Goal: Task Accomplishment & Management: Manage account settings

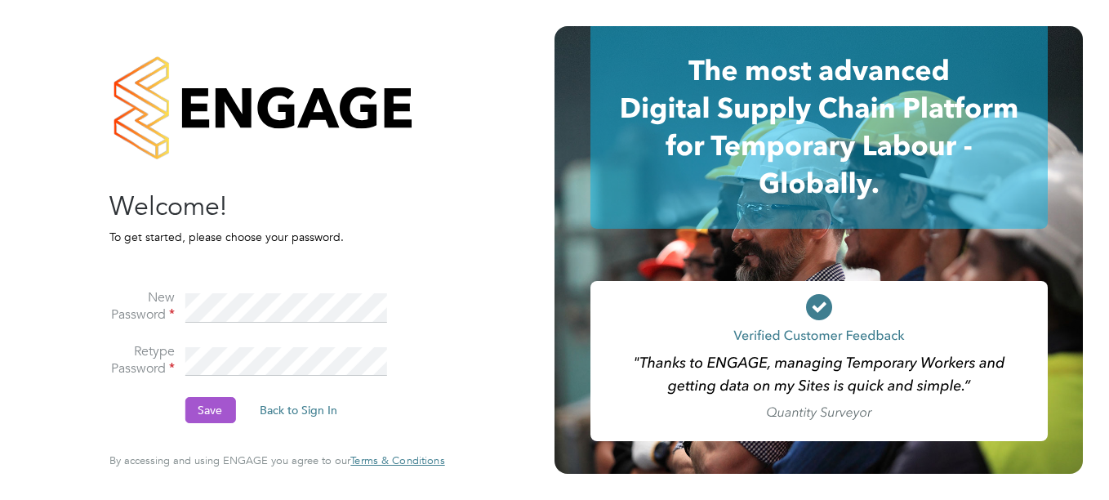
click at [215, 405] on button "Save" at bounding box center [210, 410] width 51 height 26
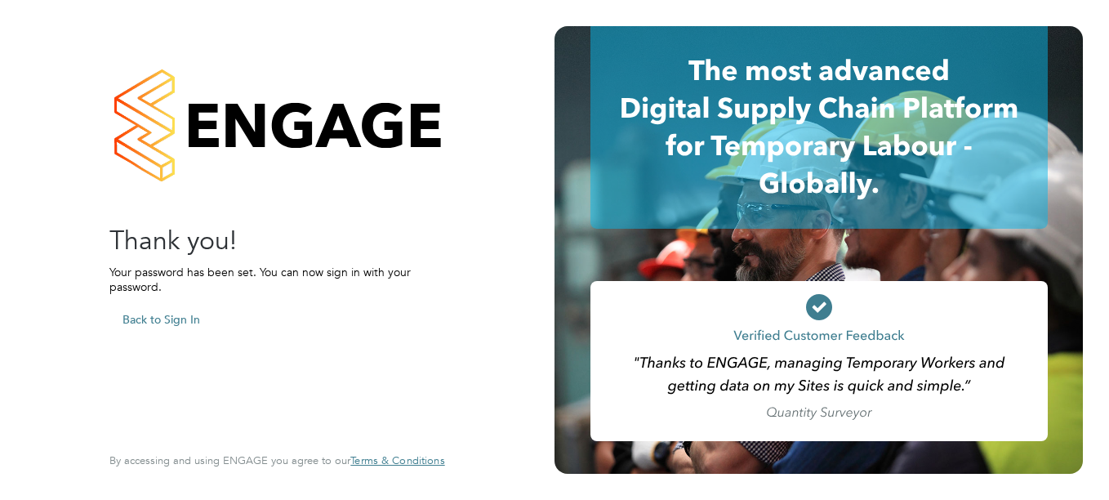
click at [151, 314] on button "Back to Sign In" at bounding box center [161, 319] width 104 height 26
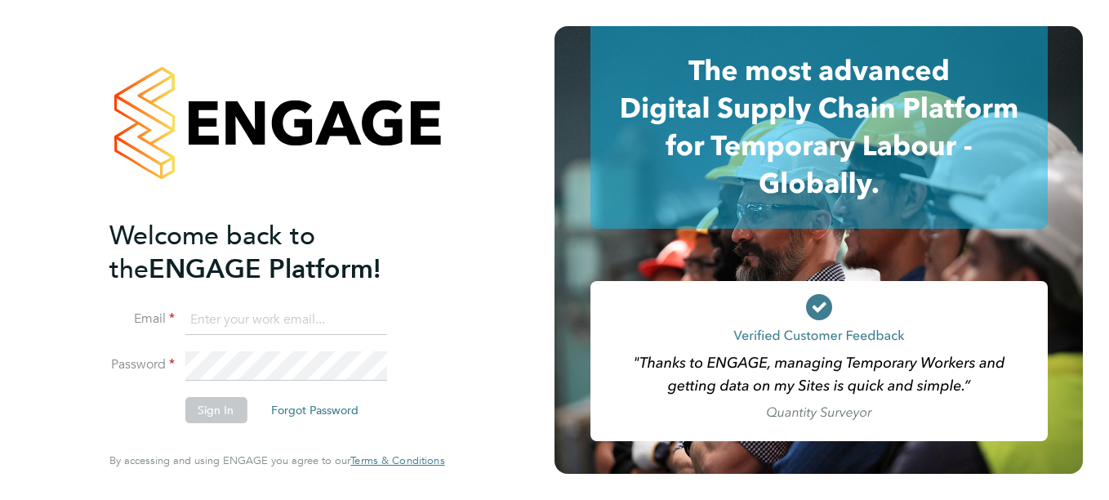
click at [254, 319] on input at bounding box center [286, 319] width 202 height 29
type input "katie.harris4@justice.gov.uk"
click at [225, 393] on li "Password" at bounding box center [268, 374] width 319 height 46
click at [222, 403] on button "Sign In" at bounding box center [216, 410] width 62 height 26
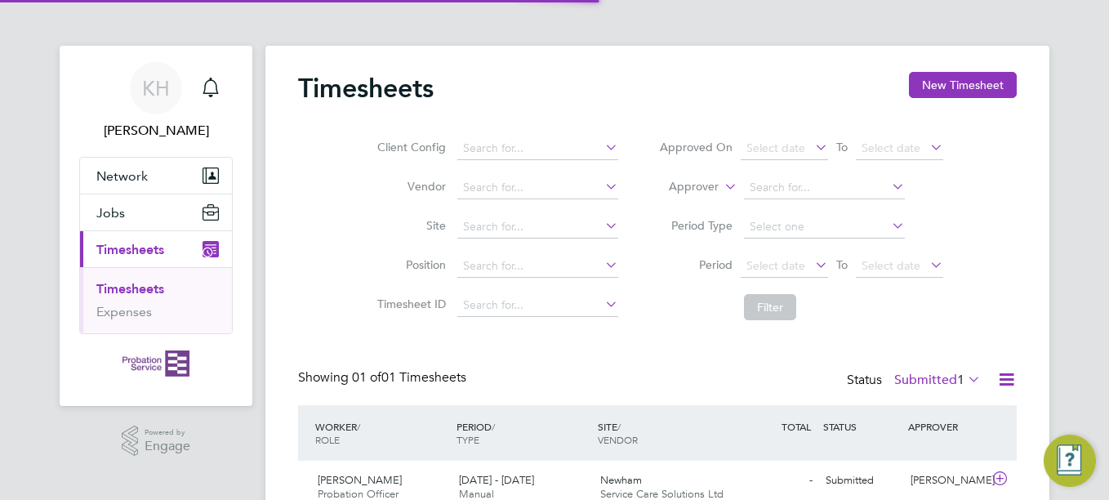
scroll to position [42, 142]
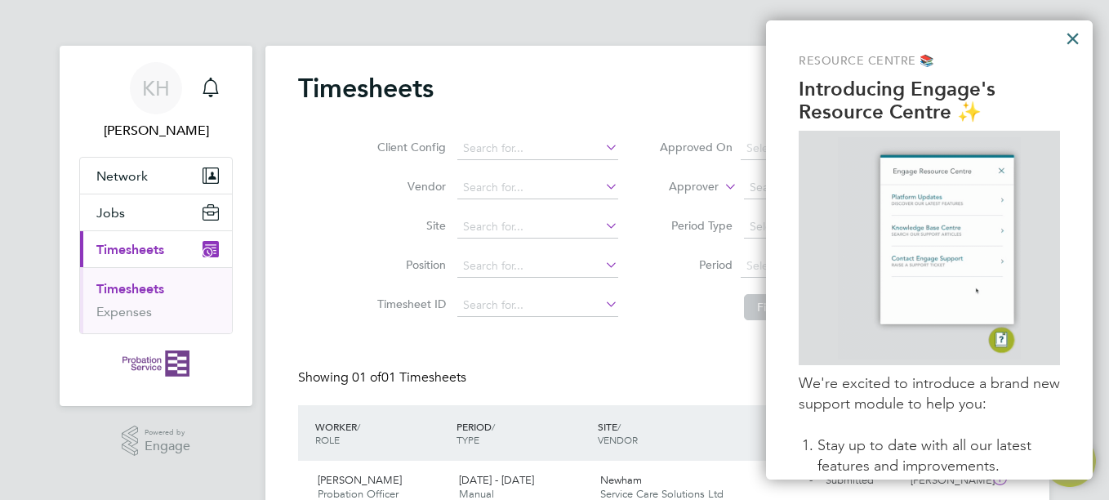
click at [1069, 38] on button "×" at bounding box center [1073, 38] width 16 height 26
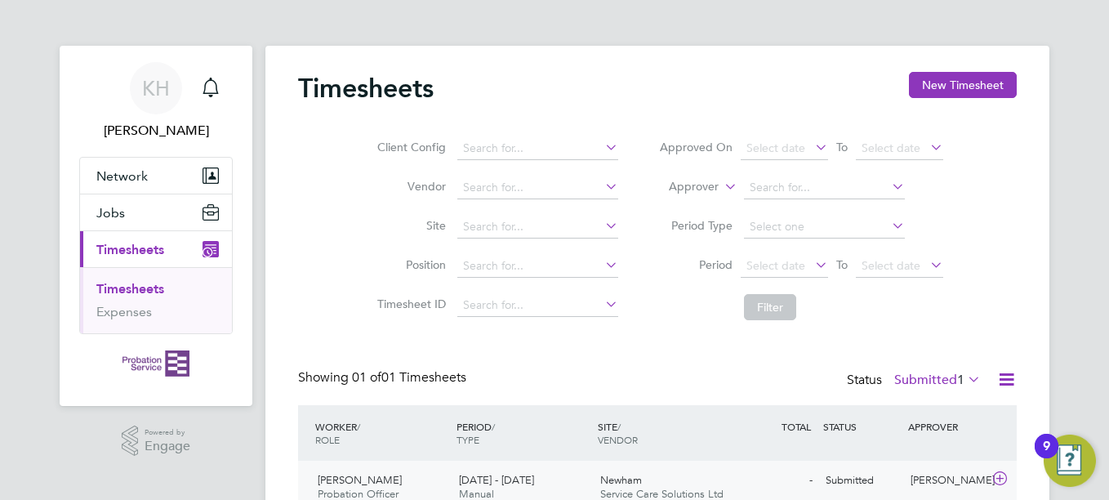
click at [511, 484] on span "[DATE] - [DATE]" at bounding box center [496, 480] width 75 height 14
click at [140, 247] on span "Timesheets" at bounding box center [130, 250] width 68 height 16
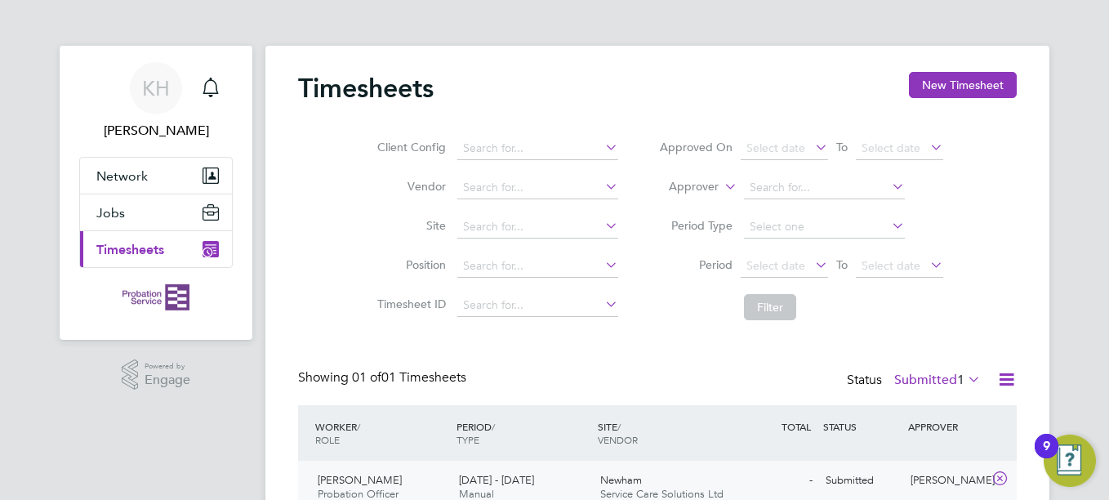
click at [207, 246] on icon "Main navigation" at bounding box center [211, 249] width 16 height 16
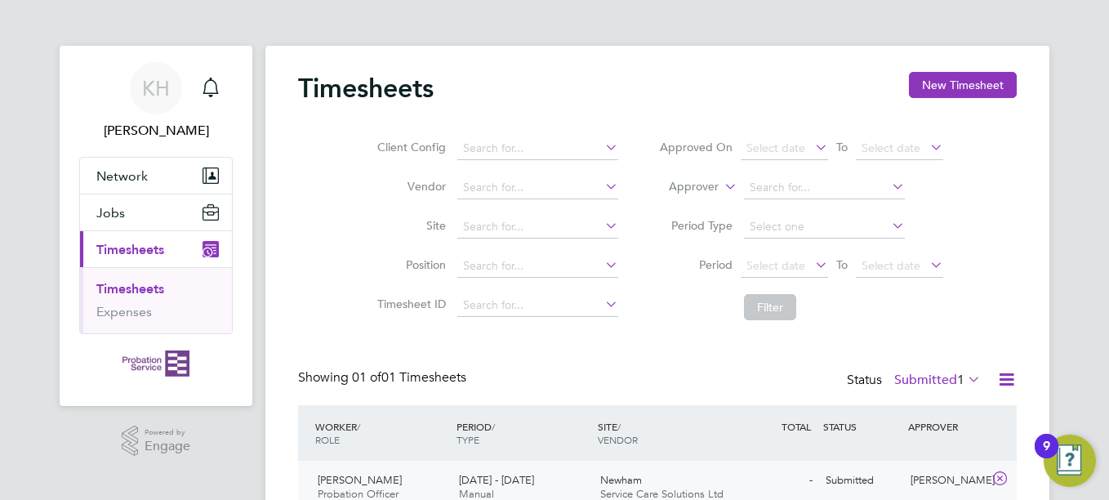
click at [354, 488] on span "Probation Officer" at bounding box center [358, 494] width 81 height 14
click at [916, 384] on label "Submitted 1" at bounding box center [937, 380] width 87 height 16
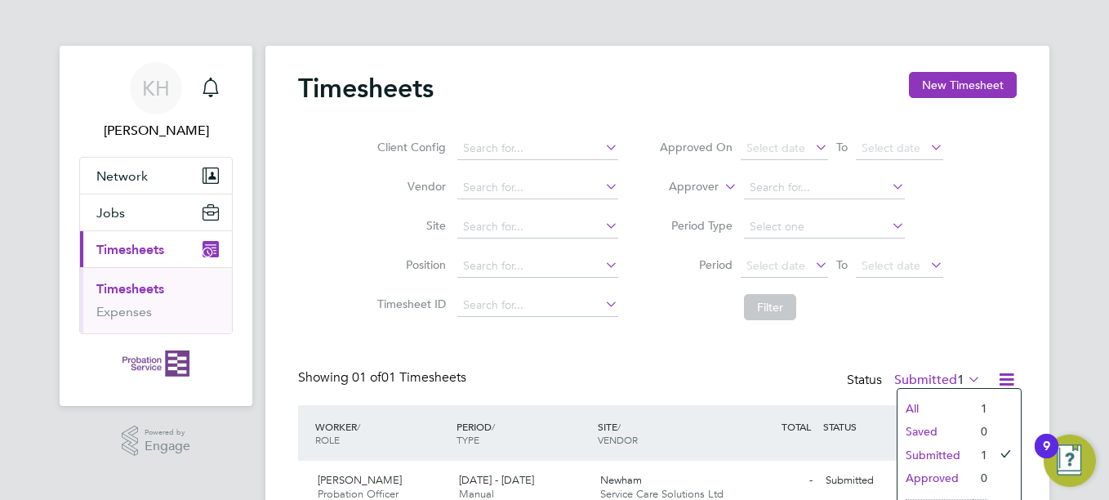
click at [944, 448] on li "Submitted" at bounding box center [935, 455] width 75 height 23
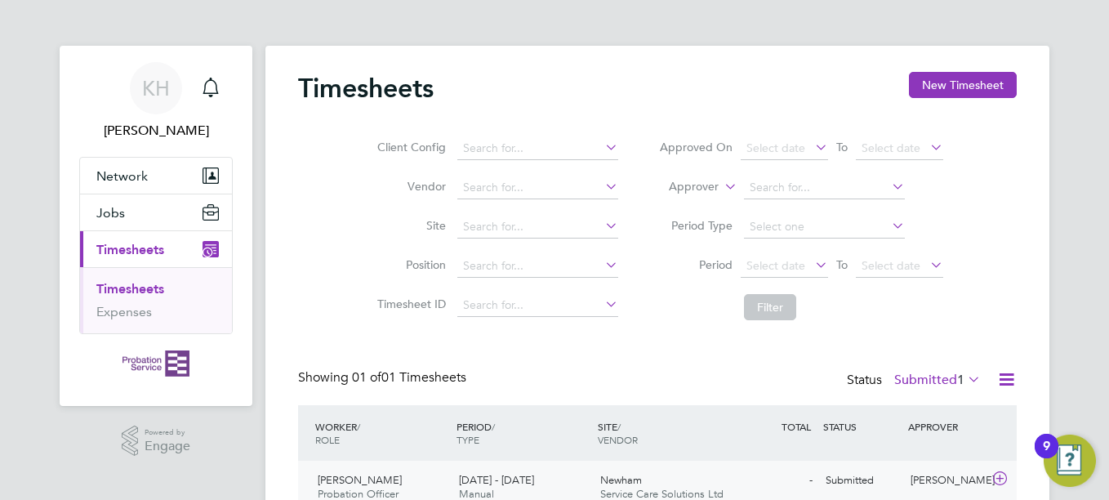
click at [1005, 477] on icon at bounding box center [1000, 478] width 20 height 13
click at [647, 469] on div "Newham Service Care Solutions Ltd" at bounding box center [664, 487] width 141 height 41
click at [485, 484] on span "[DATE] - [DATE]" at bounding box center [496, 480] width 75 height 14
click at [354, 475] on span "[PERSON_NAME]" at bounding box center [360, 480] width 84 height 14
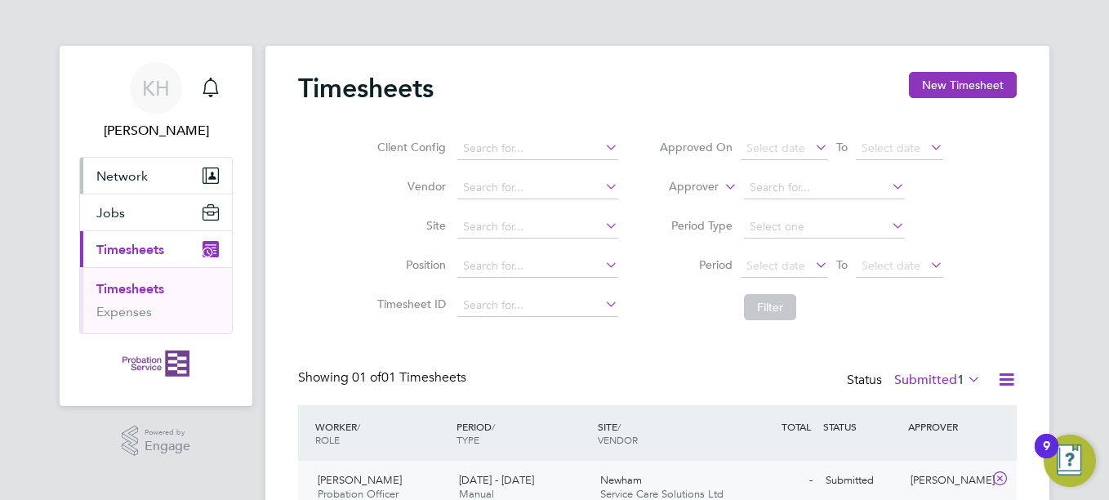
click at [127, 182] on span "Network" at bounding box center [121, 176] width 51 height 16
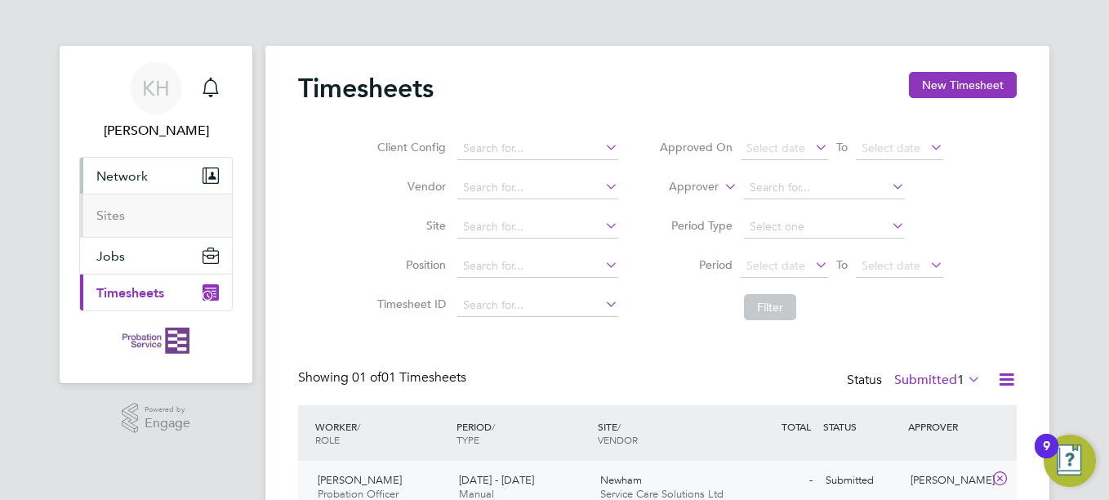
click at [127, 182] on span "Network" at bounding box center [121, 176] width 51 height 16
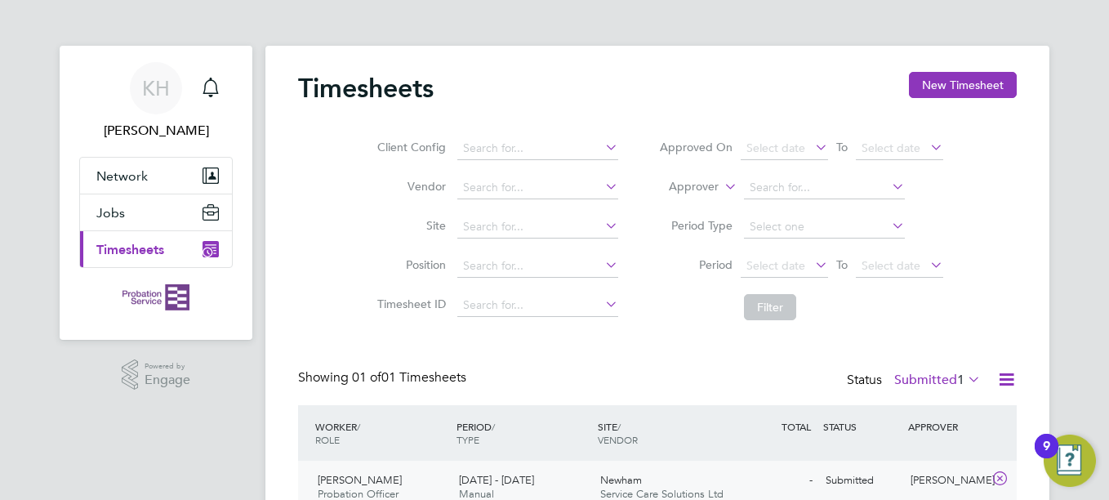
click at [201, 247] on button "Current page: Timesheets" at bounding box center [156, 249] width 152 height 36
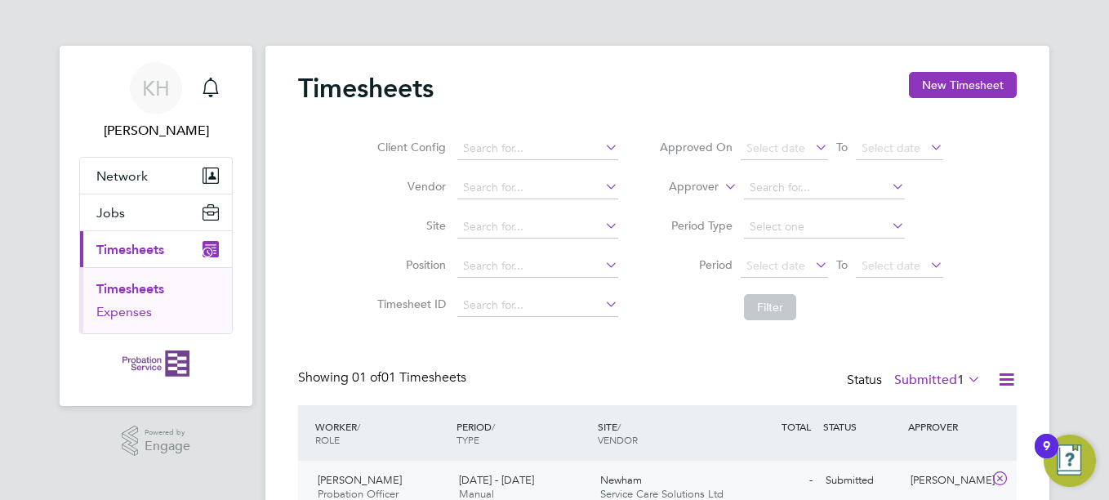
click at [125, 310] on link "Expenses" at bounding box center [124, 312] width 56 height 16
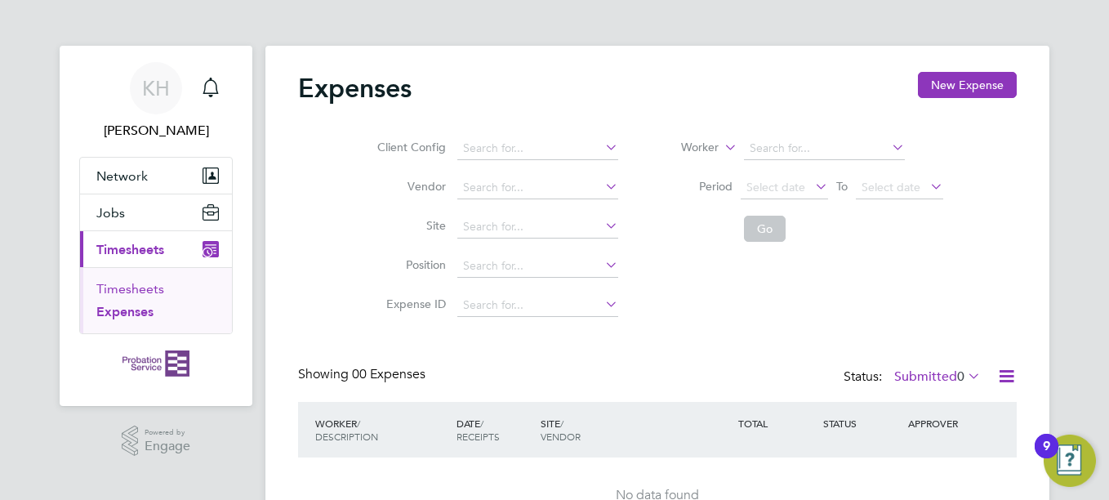
click at [126, 289] on link "Timesheets" at bounding box center [130, 289] width 68 height 16
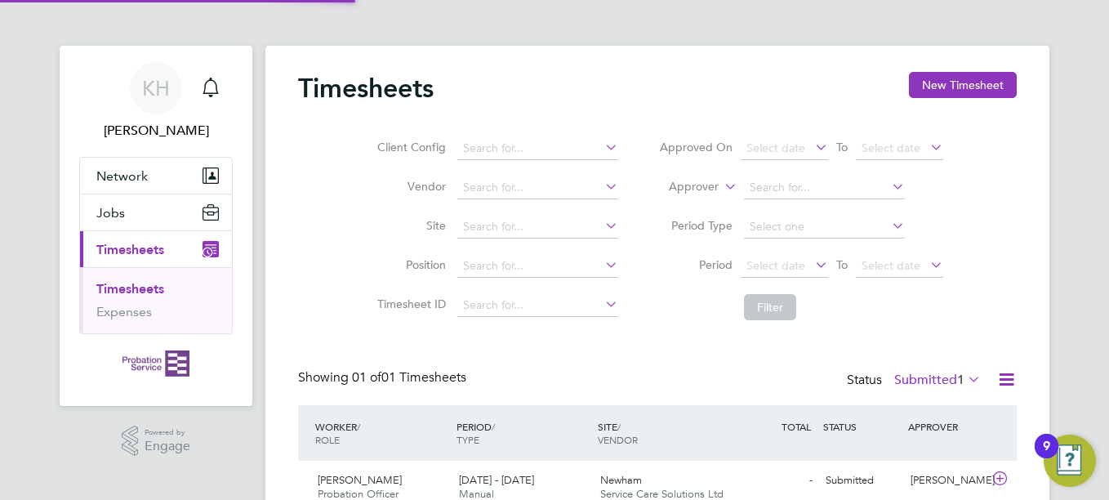
scroll to position [42, 142]
click at [420, 476] on div "[PERSON_NAME] Probation Officer [DATE] - [DATE]" at bounding box center [381, 487] width 141 height 41
drag, startPoint x: 420, startPoint y: 476, endPoint x: 387, endPoint y: 480, distance: 32.9
click at [387, 480] on div "[PERSON_NAME] Probation Officer [DATE] - [DATE]" at bounding box center [381, 487] width 141 height 41
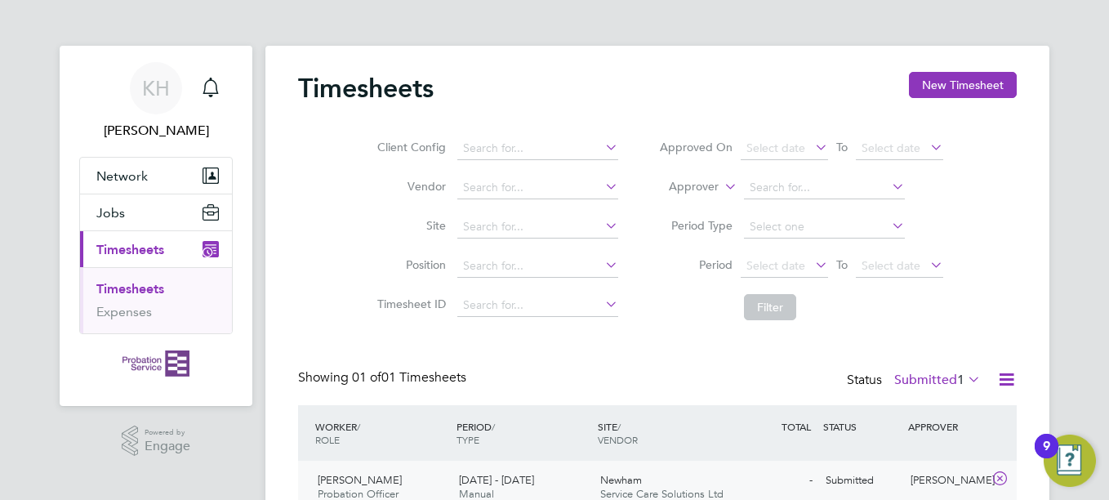
click at [387, 480] on div "[PERSON_NAME] Probation Officer [DATE] - [DATE]" at bounding box center [381, 487] width 141 height 41
click at [1059, 449] on div "9" at bounding box center [1047, 446] width 24 height 25
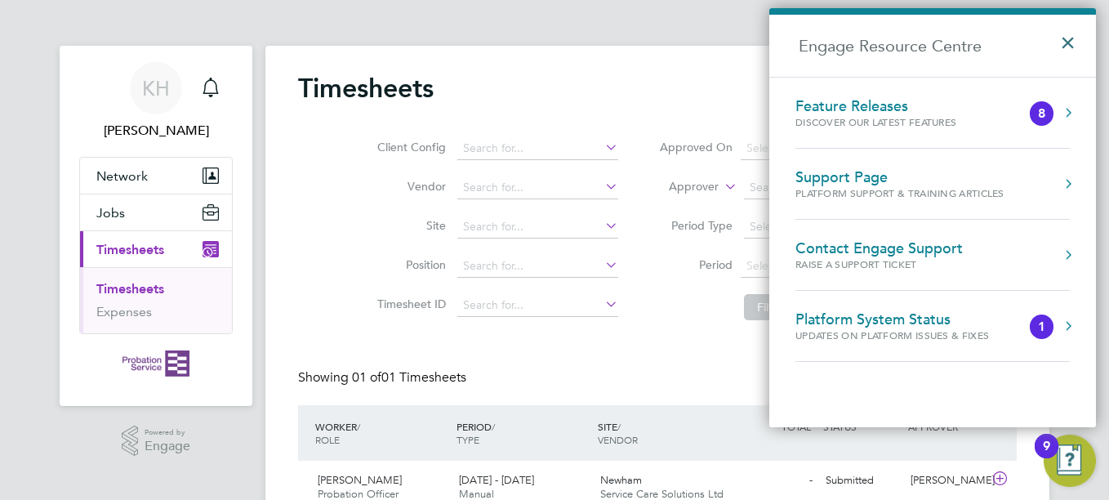
click at [1064, 51] on button "×" at bounding box center [1072, 38] width 24 height 36
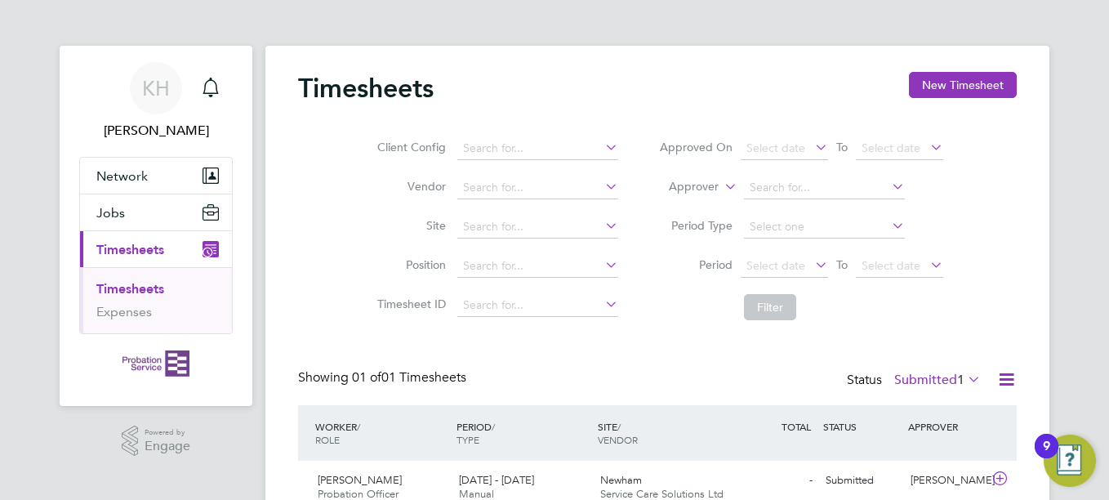
drag, startPoint x: 1108, startPoint y: 191, endPoint x: 1112, endPoint y: 366, distance: 174.8
click at [1108, 366] on html "KH [PERSON_NAME] Notifications Applications: Network Sites Jobs Placements Curr…" at bounding box center [554, 287] width 1109 height 574
drag, startPoint x: 1108, startPoint y: 366, endPoint x: 916, endPoint y: 323, distance: 197.6
click at [916, 323] on li "Filter" at bounding box center [801, 307] width 325 height 42
click at [962, 382] on span "1" at bounding box center [960, 380] width 7 height 16
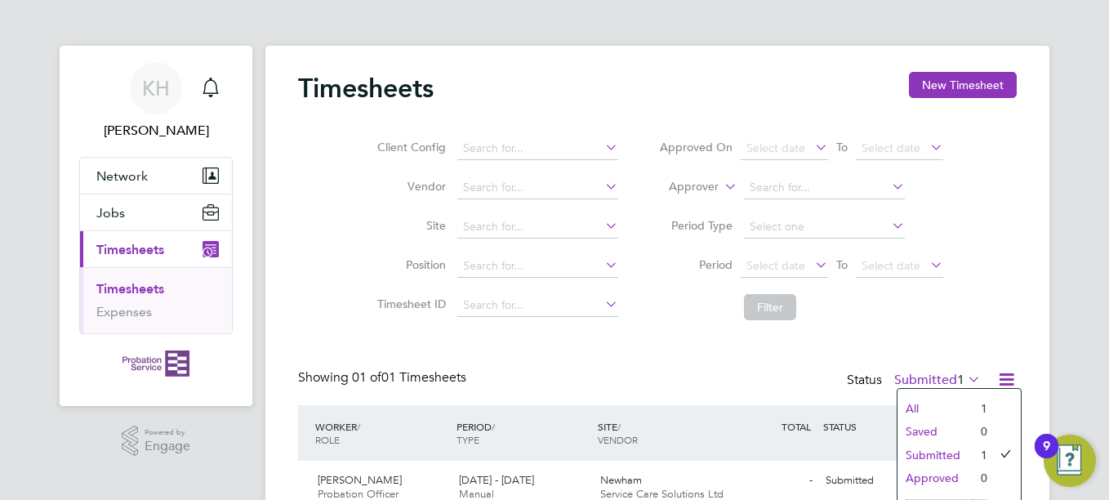
click at [953, 472] on li "Approved" at bounding box center [935, 477] width 75 height 23
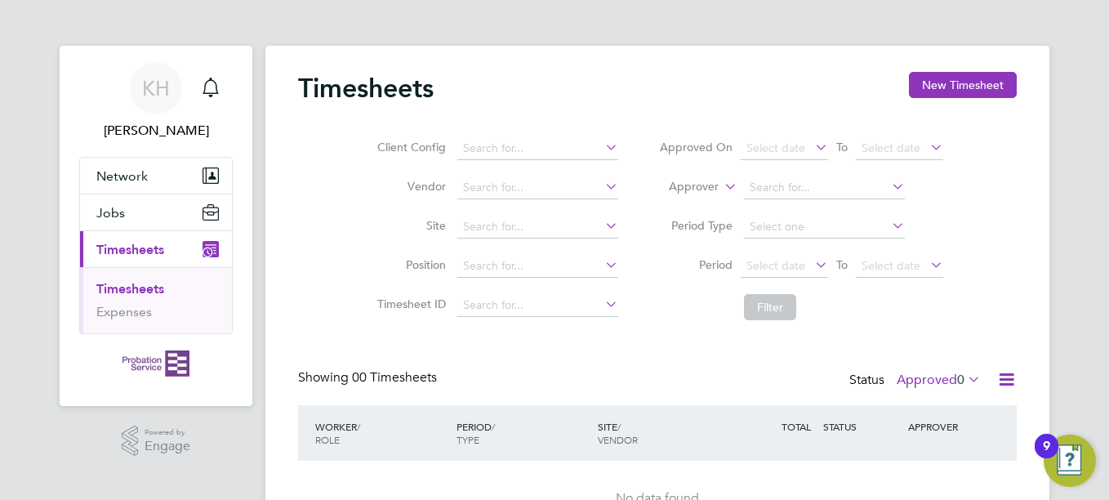
click at [928, 378] on label "Approved 0" at bounding box center [939, 380] width 84 height 16
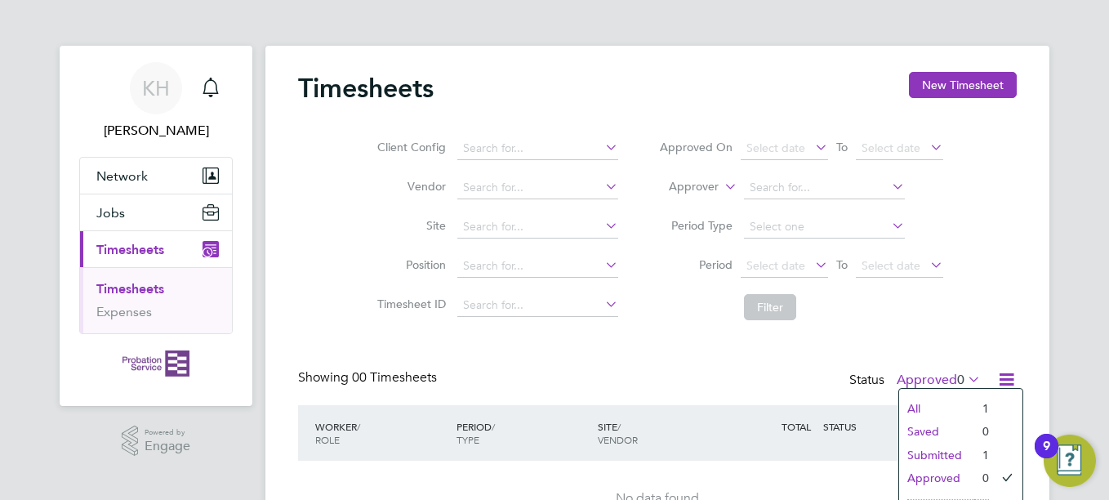
click at [952, 453] on li "Submitted" at bounding box center [936, 455] width 75 height 23
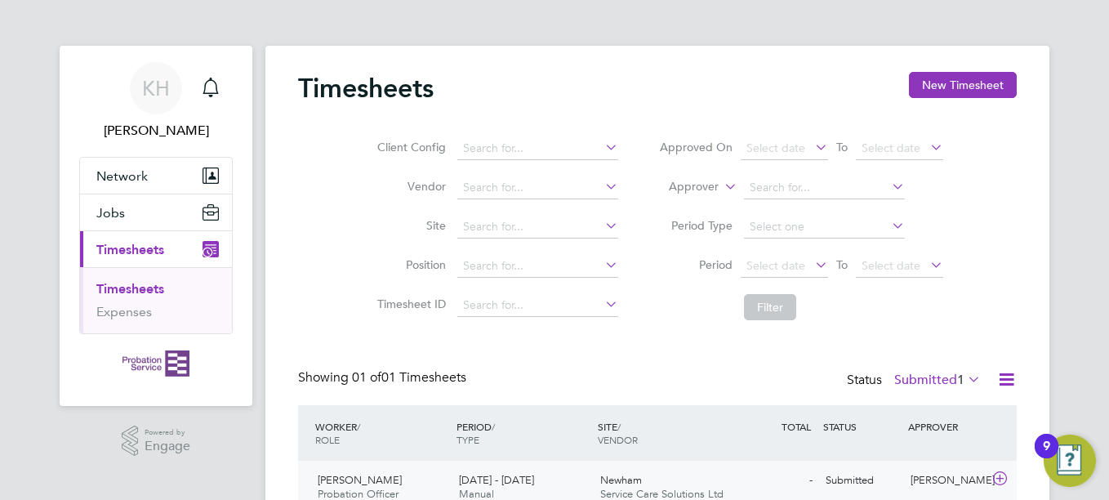
click at [854, 478] on div "Submitted" at bounding box center [861, 480] width 85 height 27
click at [483, 475] on span "[DATE] - [DATE]" at bounding box center [496, 480] width 75 height 14
click at [374, 473] on div "[PERSON_NAME] Probation Officer [DATE] - [DATE]" at bounding box center [381, 487] width 141 height 41
click at [666, 468] on div "Newham Service Care Solutions Ltd" at bounding box center [664, 487] width 141 height 41
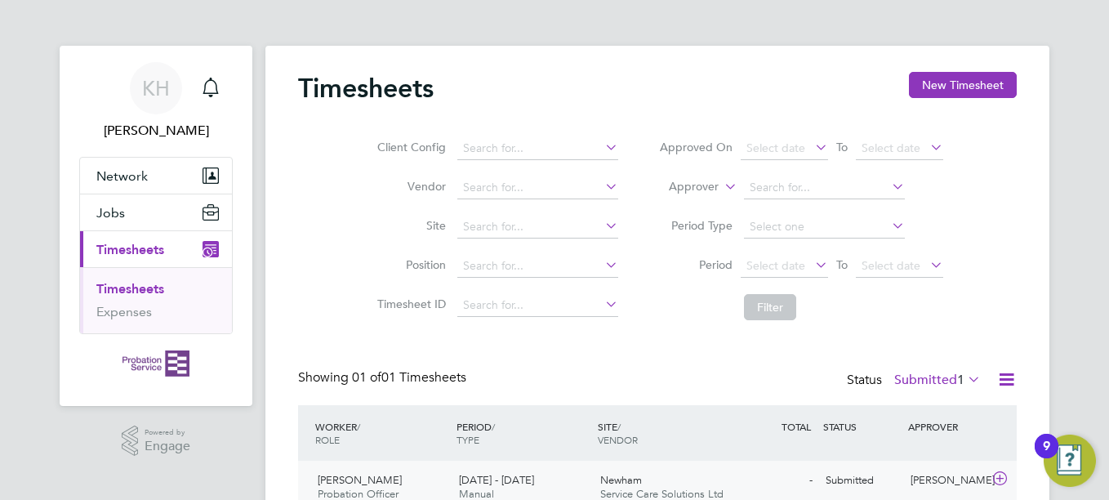
click at [666, 468] on div "Newham Service Care Solutions Ltd" at bounding box center [664, 487] width 141 height 41
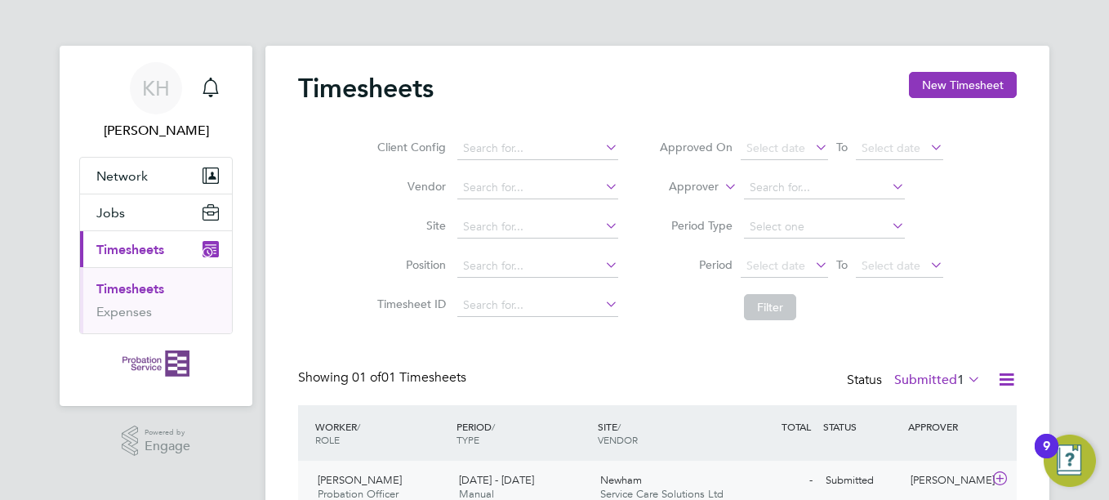
click at [666, 468] on div "Newham Service Care Solutions Ltd" at bounding box center [664, 487] width 141 height 41
click at [640, 480] on span "Newham" at bounding box center [621, 480] width 42 height 14
click at [1013, 326] on div "Client Config Vendor Site Position Timesheet ID Approved On Select date To Sele…" at bounding box center [657, 224] width 719 height 207
click at [620, 488] on span "Service Care Solutions Ltd" at bounding box center [661, 494] width 123 height 14
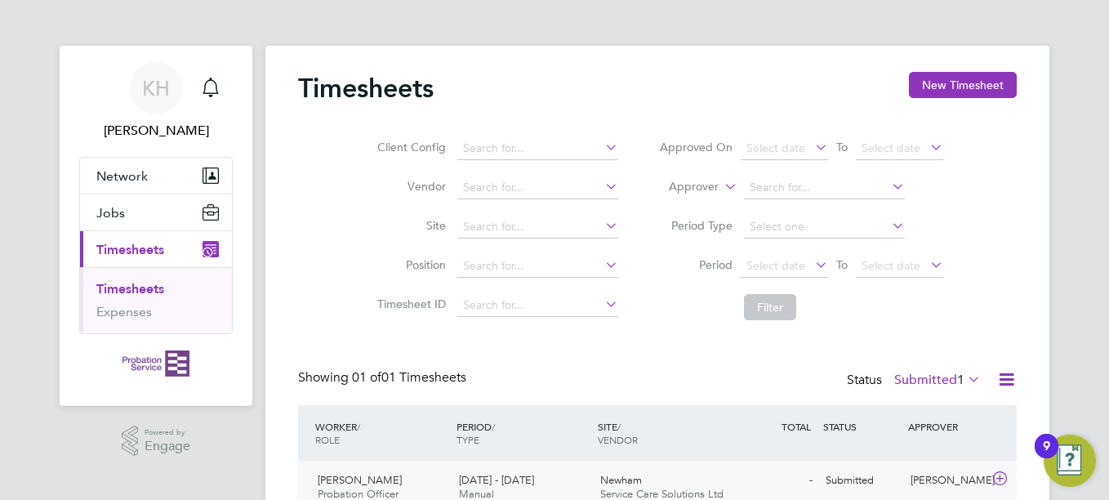
click at [471, 482] on span "[DATE] - [DATE]" at bounding box center [496, 480] width 75 height 14
click at [356, 474] on span "[PERSON_NAME]" at bounding box center [360, 480] width 84 height 14
click at [1067, 305] on div "KH [PERSON_NAME] Notifications Applications: Network Sites Jobs Placements Curr…" at bounding box center [554, 287] width 1109 height 574
click at [517, 475] on span "[DATE] - [DATE]" at bounding box center [496, 480] width 75 height 14
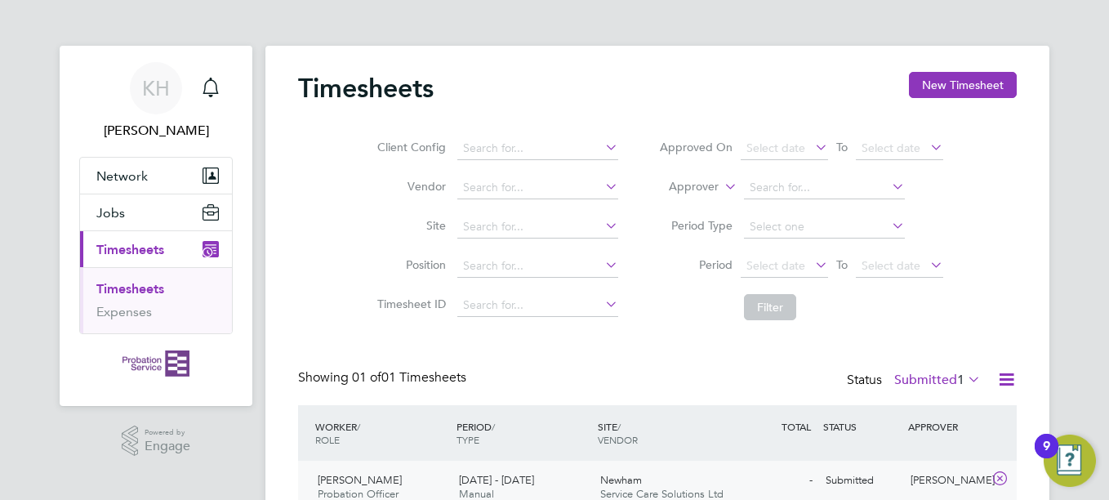
click at [845, 471] on div "Submitted" at bounding box center [861, 480] width 85 height 27
